Goal: Information Seeking & Learning: Learn about a topic

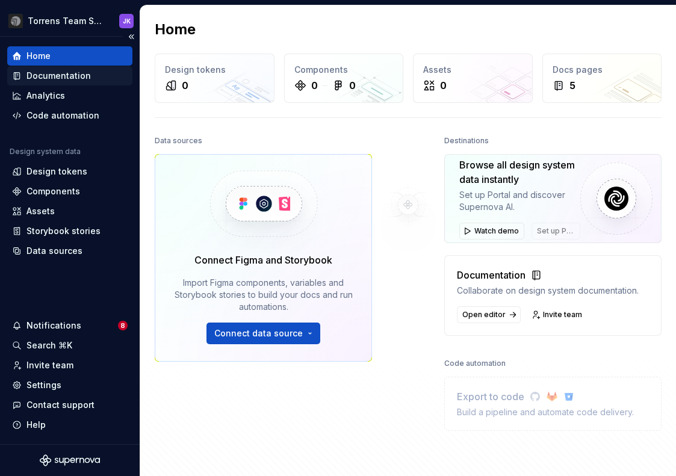
click at [82, 78] on div "Documentation" at bounding box center [59, 76] width 64 height 12
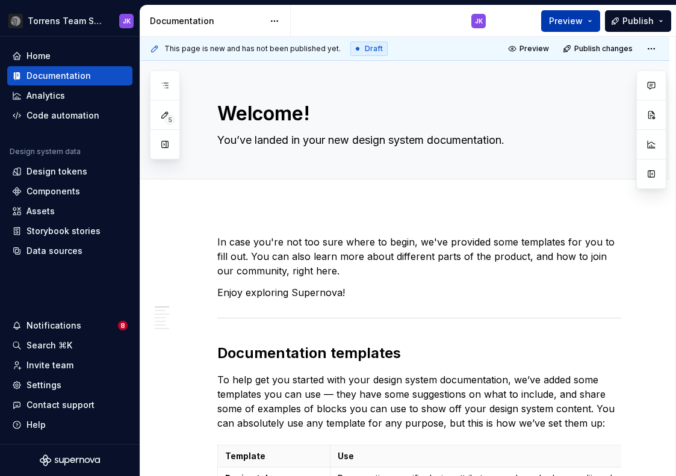
click at [581, 20] on span "Preview" at bounding box center [566, 21] width 34 height 12
click at [374, 250] on p "In case you're not too sure where to begin, we've provided some templates for y…" at bounding box center [419, 256] width 404 height 43
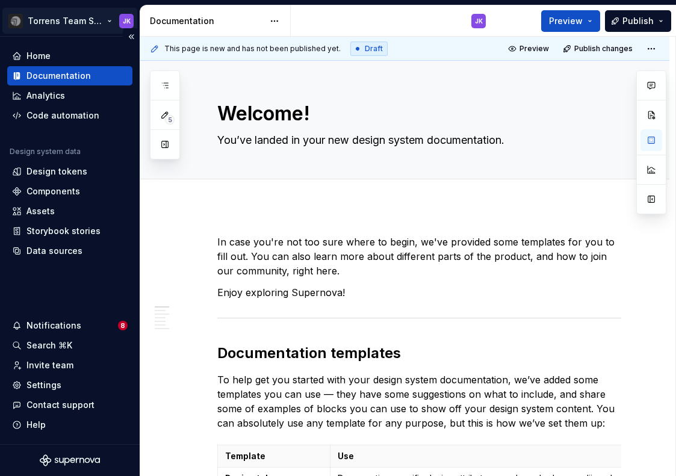
click at [97, 23] on html "Torrens Team Sandbox JK Home Documentation Analytics Code automation Design sys…" at bounding box center [338, 238] width 676 height 476
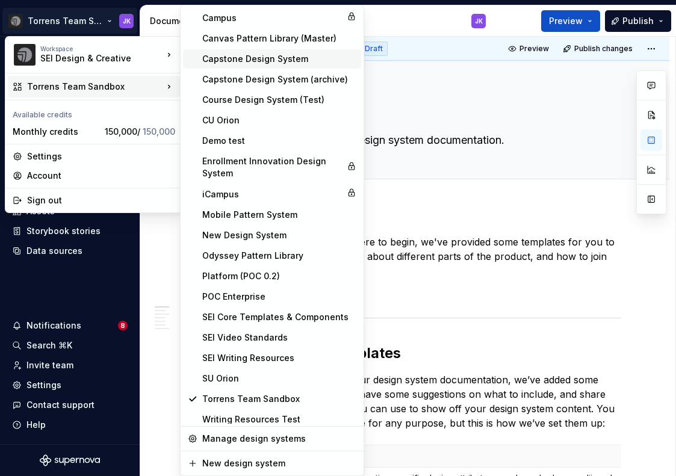
click at [231, 59] on div "Capstone Design System" at bounding box center [279, 59] width 154 height 12
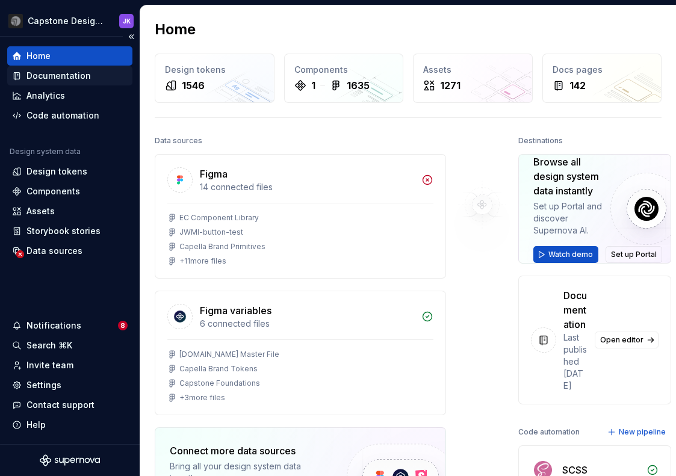
click at [84, 77] on div "Documentation" at bounding box center [59, 76] width 64 height 12
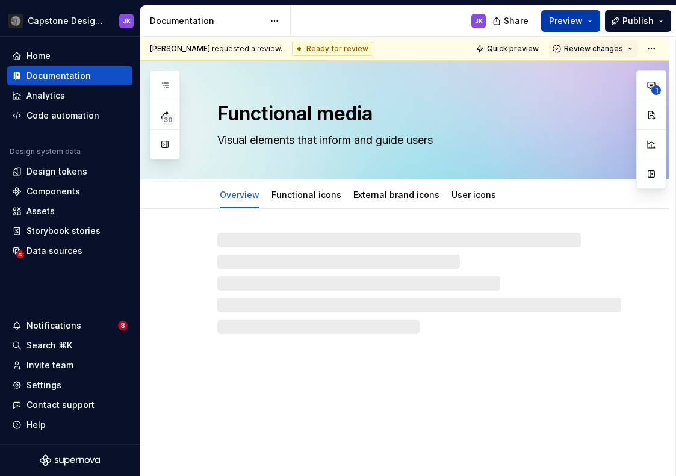
click at [590, 19] on button "Preview" at bounding box center [571, 21] width 59 height 22
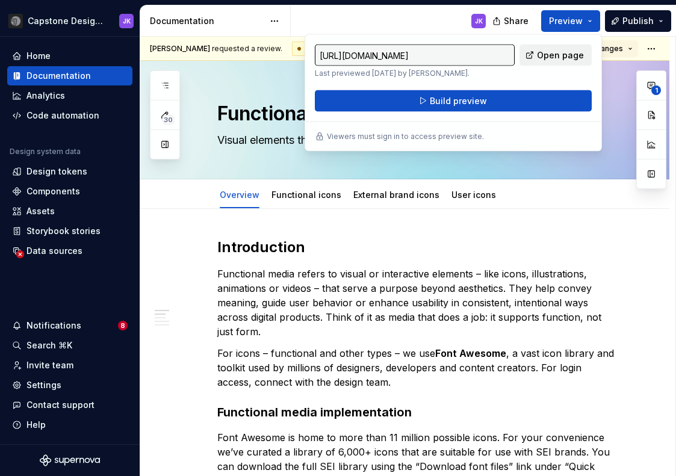
click at [554, 60] on span "Open page" at bounding box center [560, 55] width 47 height 12
type textarea "*"
